Goal: Task Accomplishment & Management: Complete application form

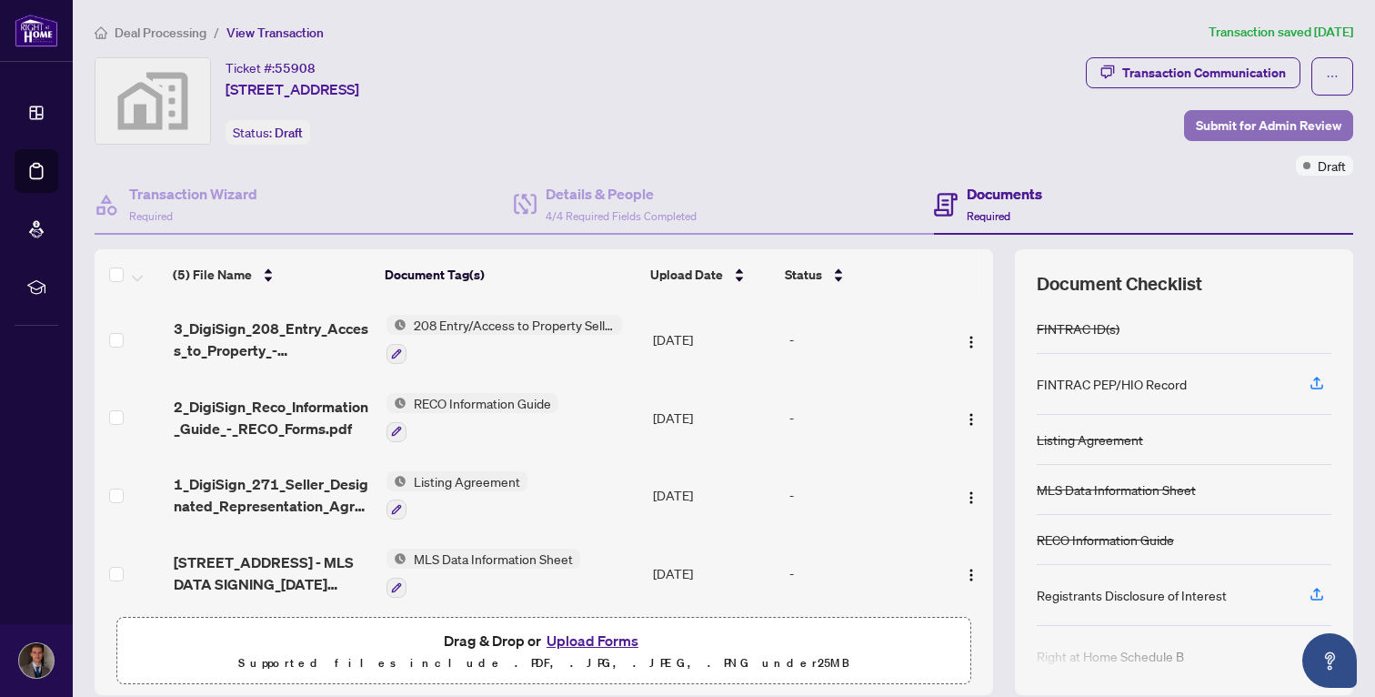
click at [1259, 131] on span "Submit for Admin Review" at bounding box center [1269, 125] width 146 height 29
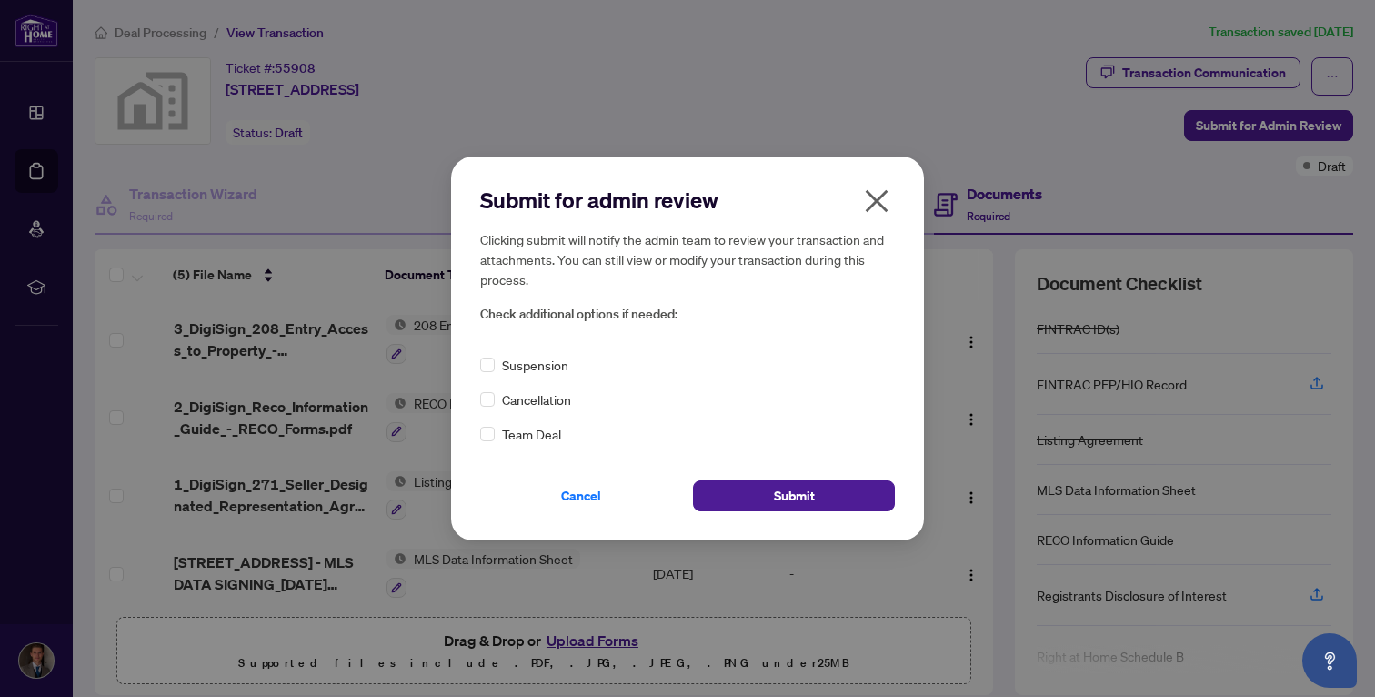
click at [878, 197] on icon "close" at bounding box center [876, 200] width 29 height 29
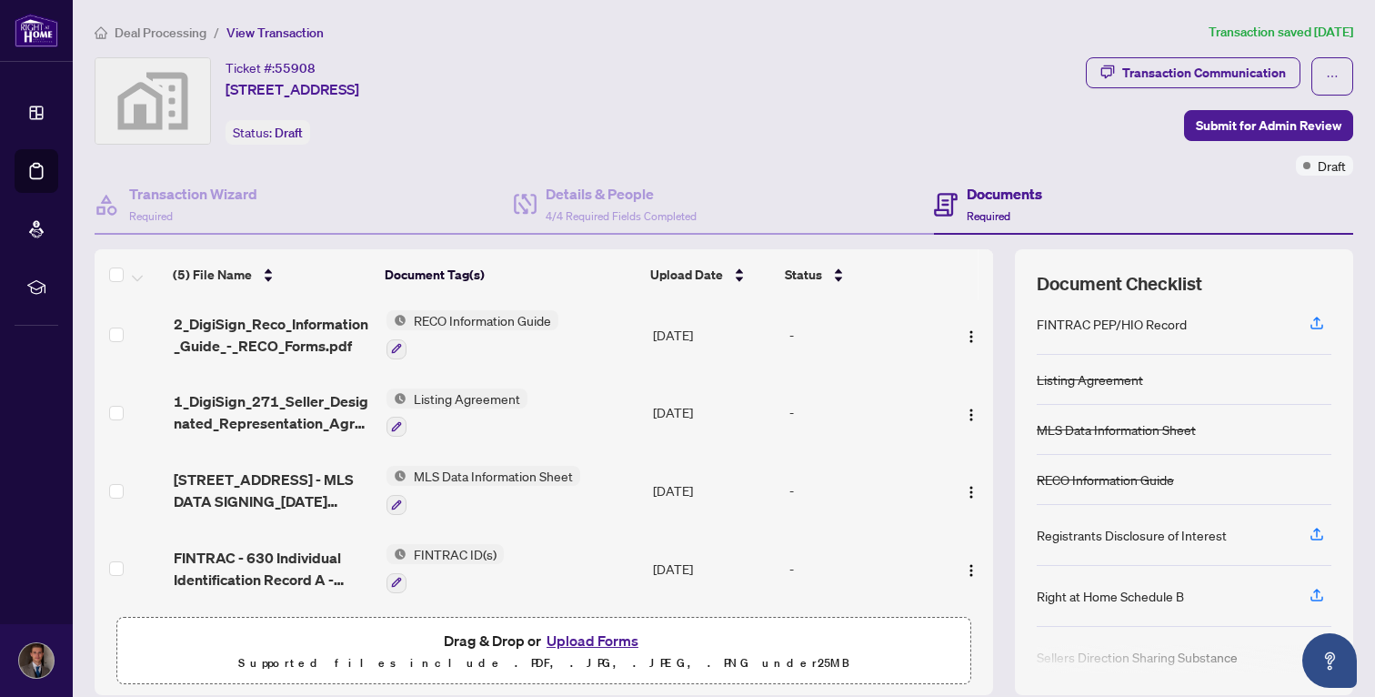
scroll to position [72, 0]
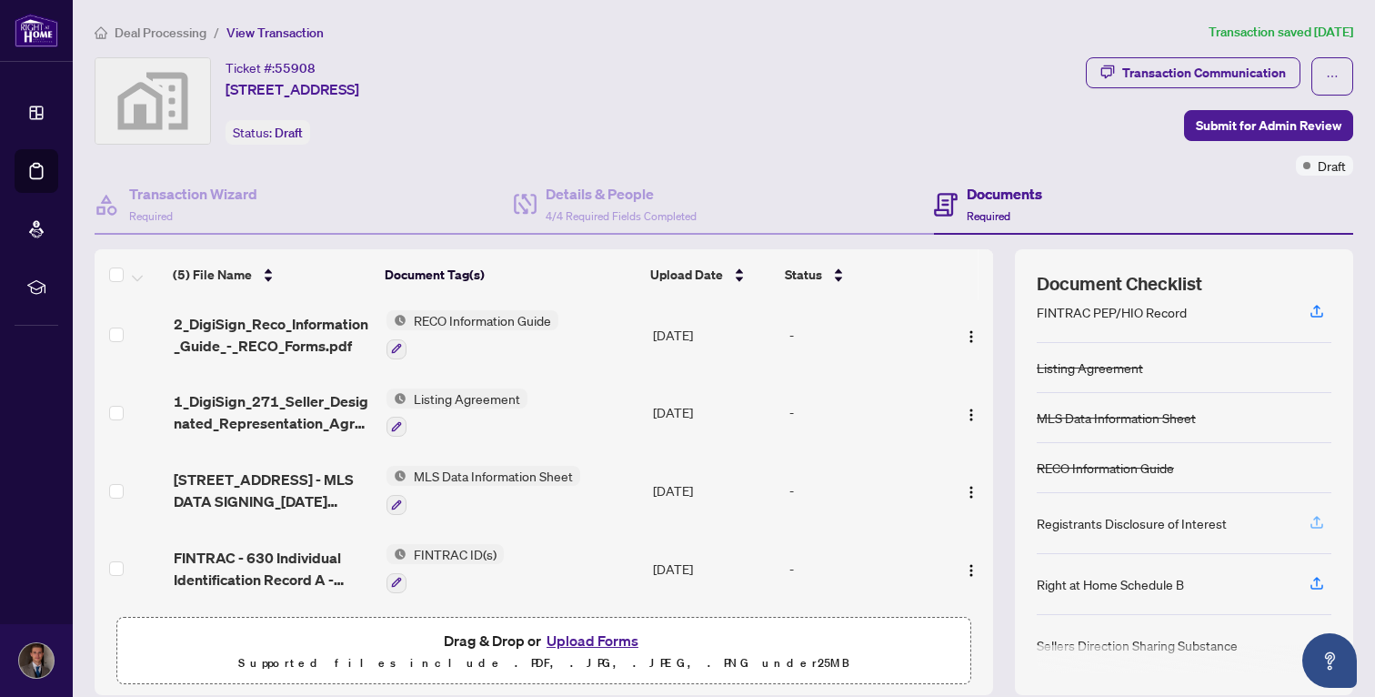
click at [1316, 525] on icon "button" at bounding box center [1317, 522] width 16 height 16
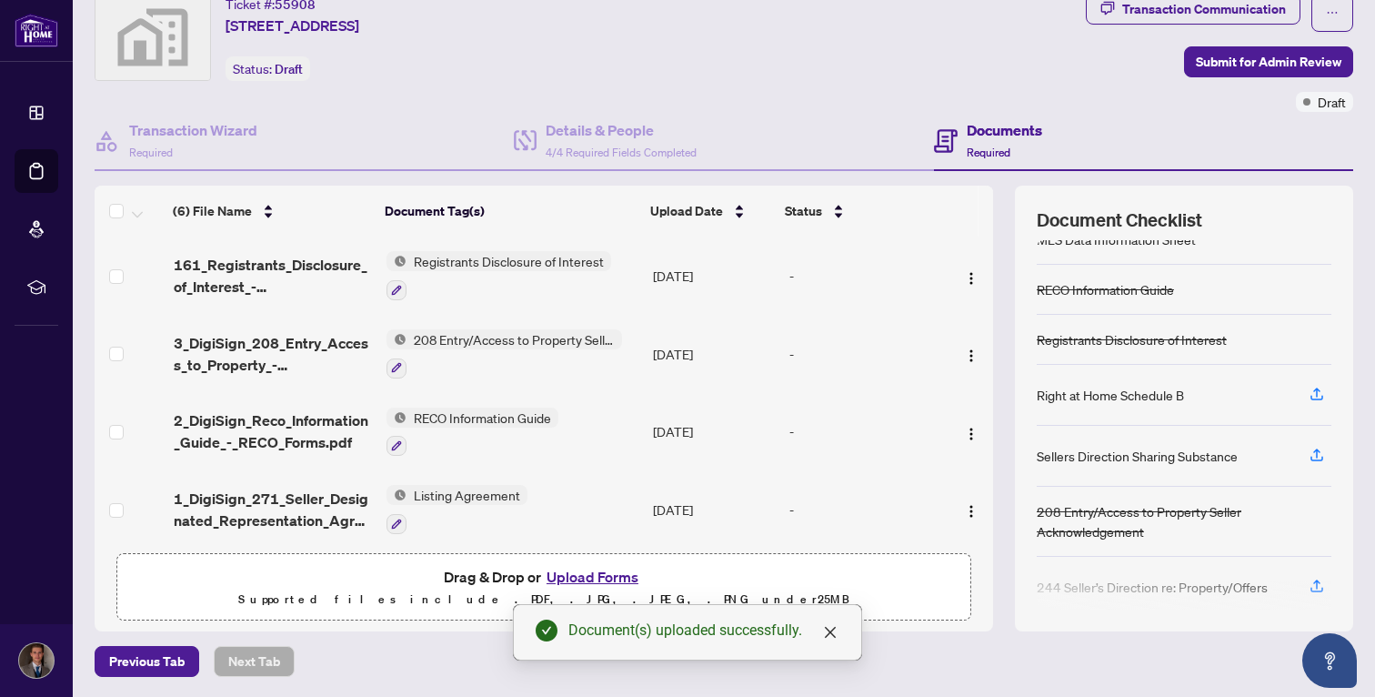
scroll to position [201, 0]
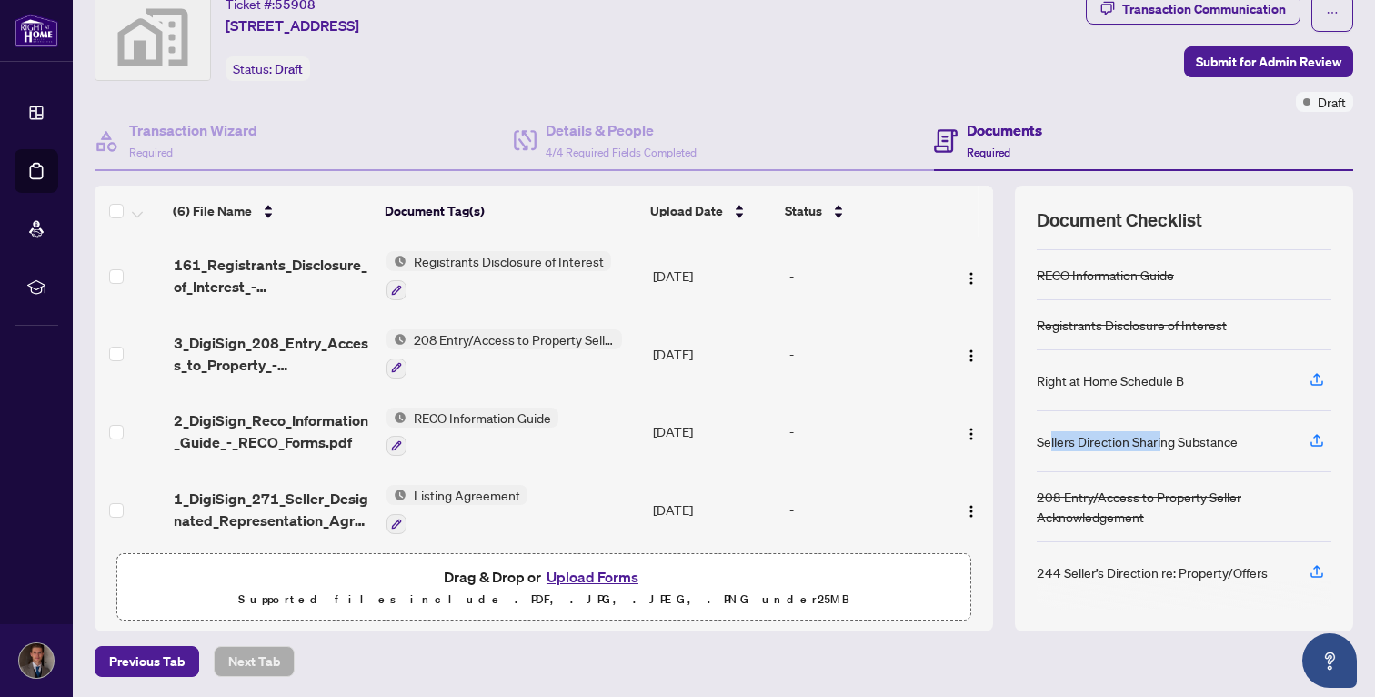
drag, startPoint x: 1052, startPoint y: 439, endPoint x: 1162, endPoint y: 441, distance: 109.2
click at [1162, 441] on div "Sellers Direction Sharing Substance" at bounding box center [1137, 441] width 201 height 20
click at [1144, 370] on div "Right at Home Schedule B" at bounding box center [1110, 380] width 147 height 20
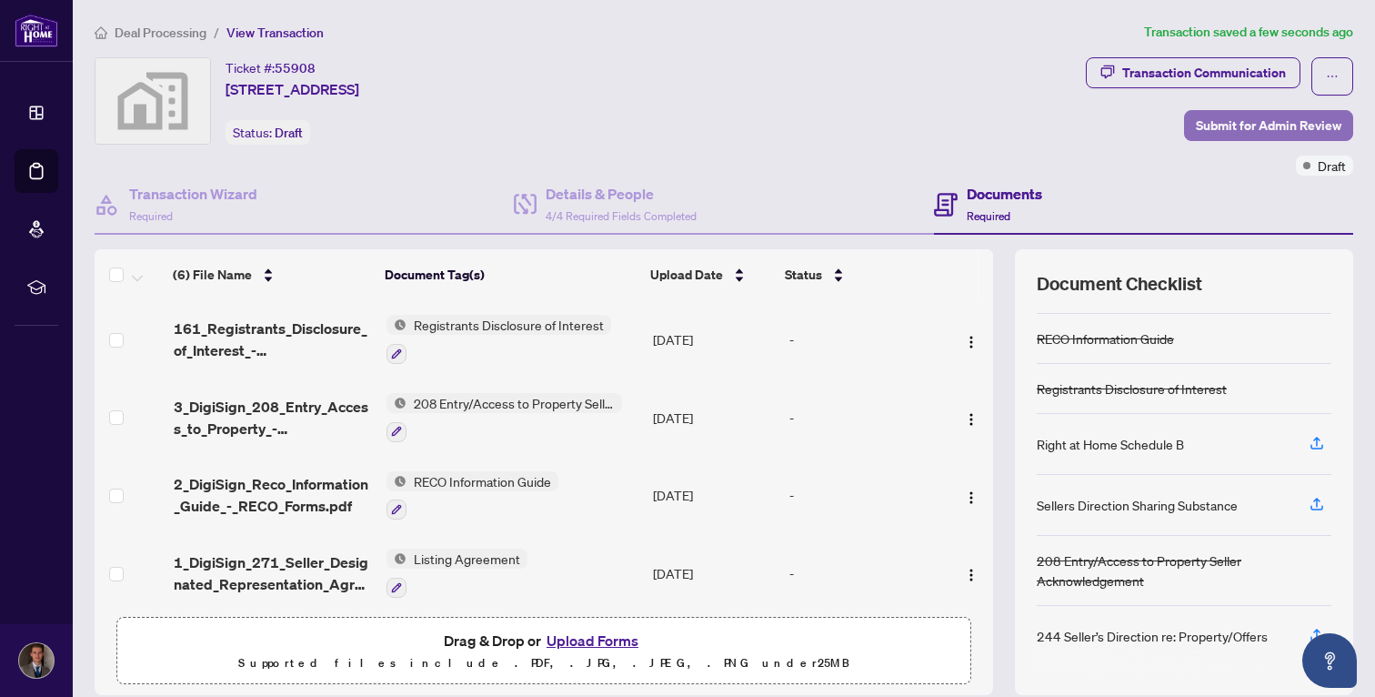
click at [1236, 125] on span "Submit for Admin Review" at bounding box center [1269, 125] width 146 height 29
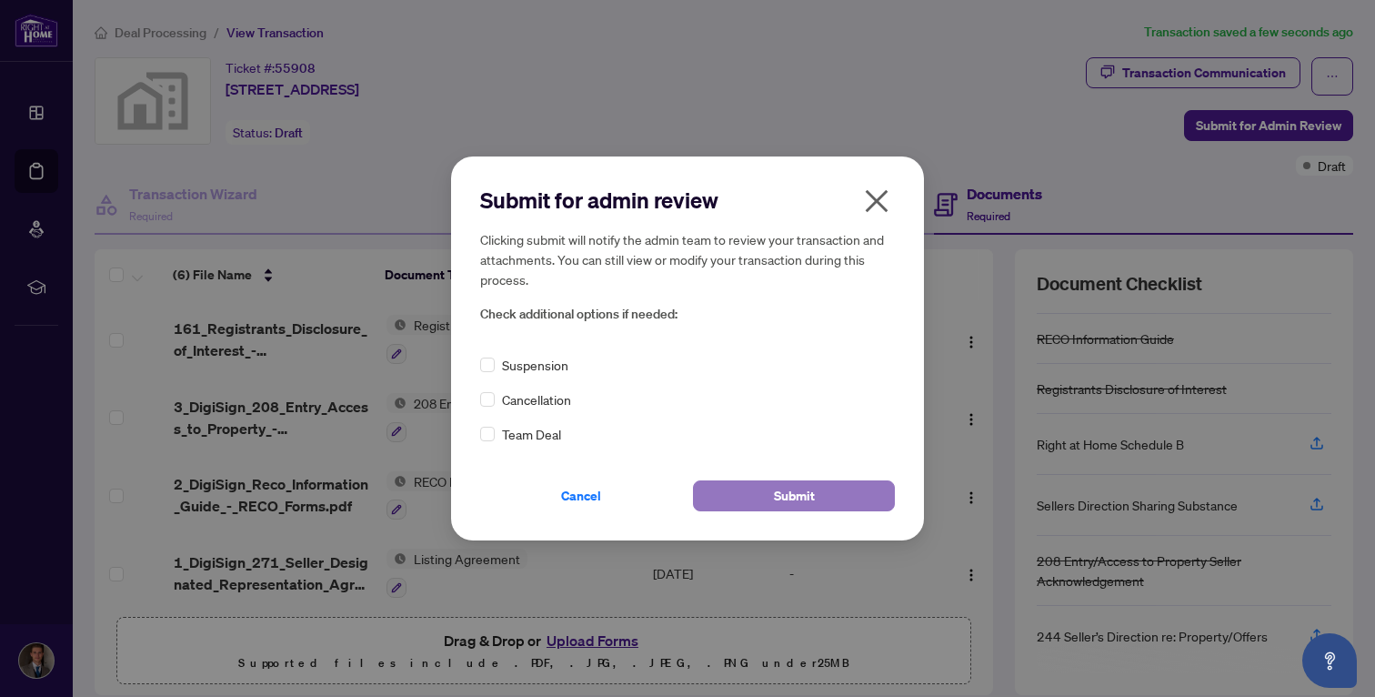
click at [721, 506] on button "Submit" at bounding box center [794, 495] width 202 height 31
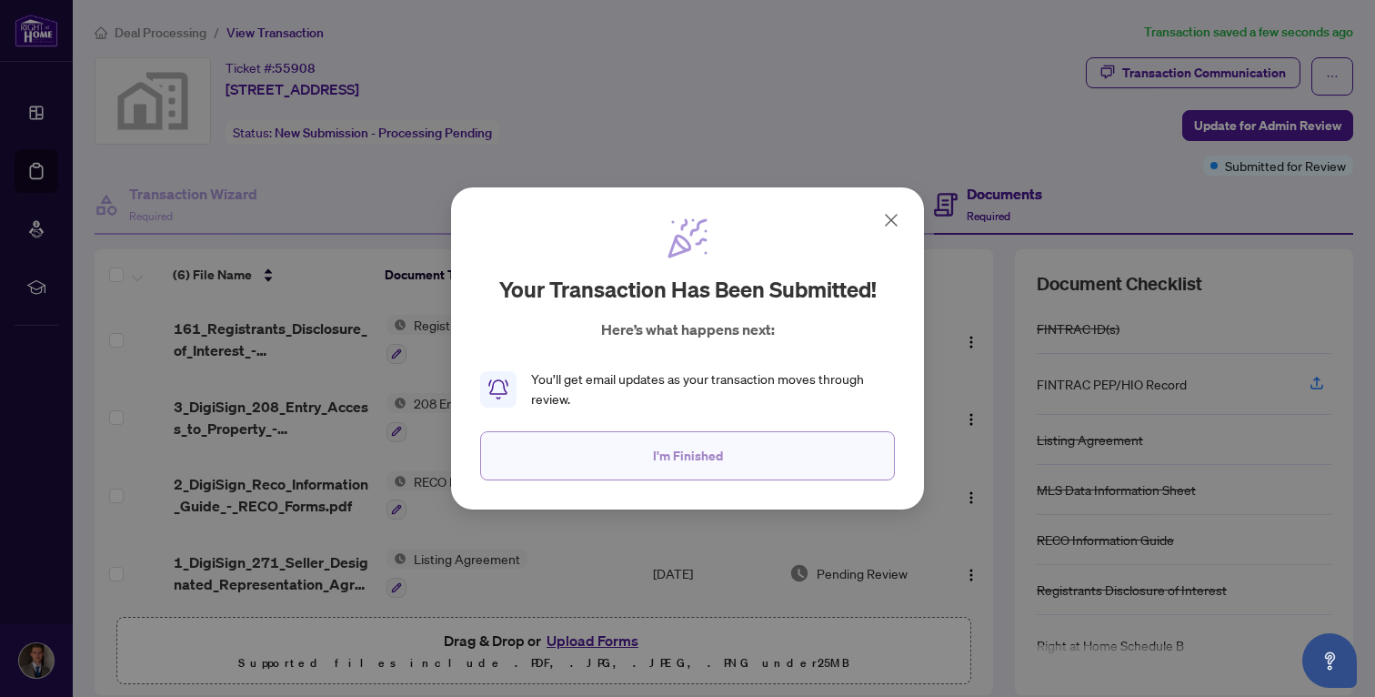
click at [729, 445] on button "I'm Finished" at bounding box center [687, 455] width 415 height 49
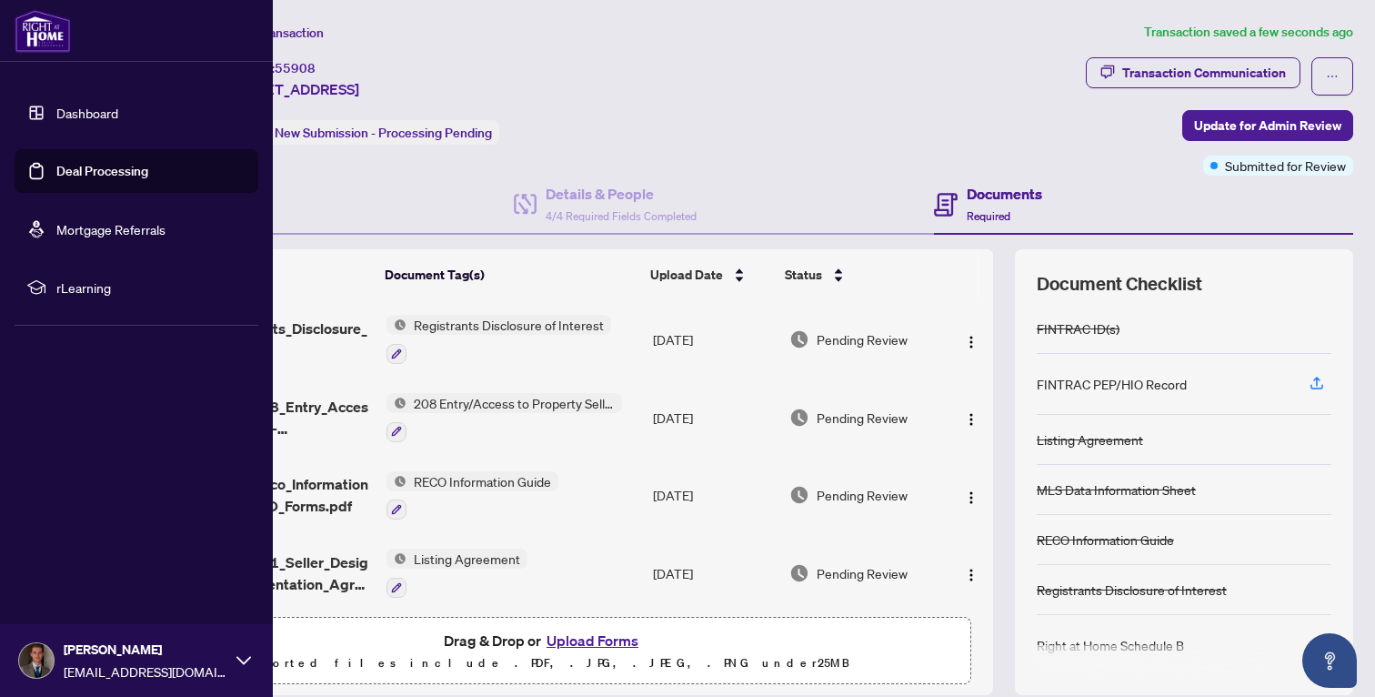
click at [82, 168] on link "Deal Processing" at bounding box center [102, 171] width 92 height 16
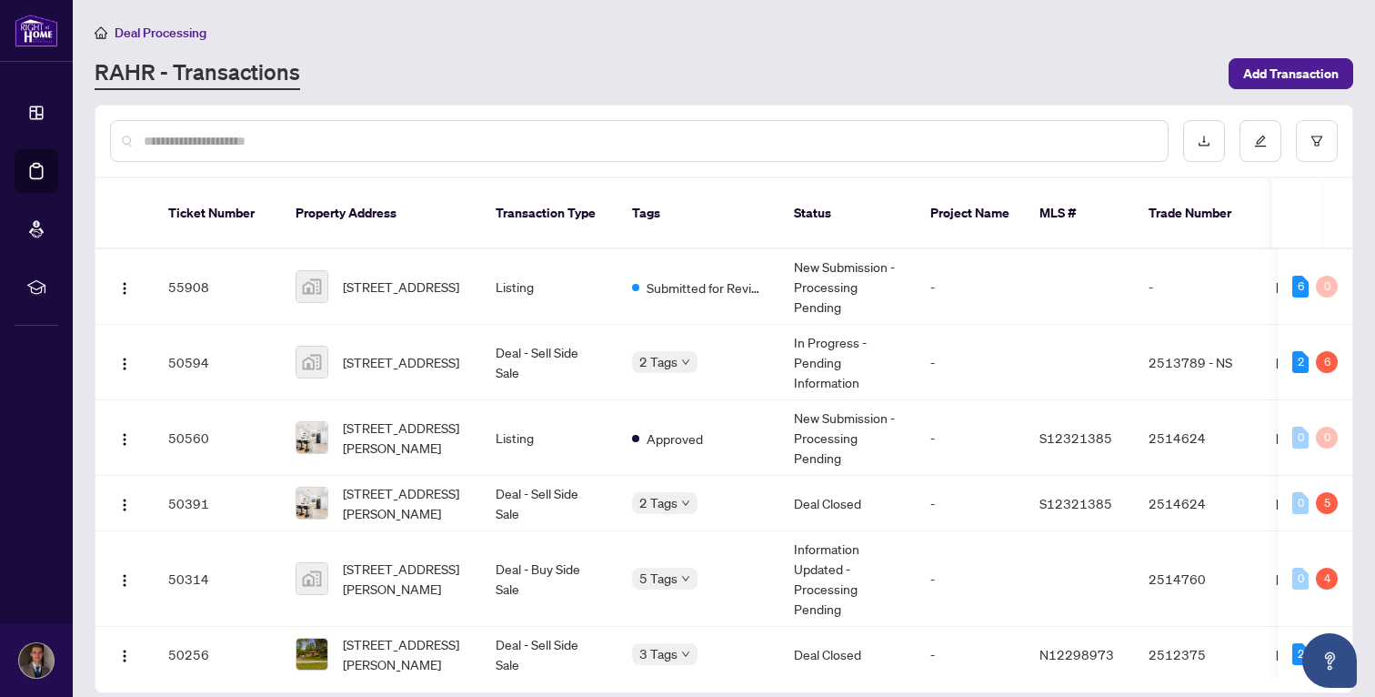
click at [739, 27] on div "Deal Processing" at bounding box center [724, 32] width 1259 height 21
click at [317, 73] on div "RAHR - Transactions" at bounding box center [656, 73] width 1123 height 33
